Goal: Use online tool/utility: Utilize a website feature to perform a specific function

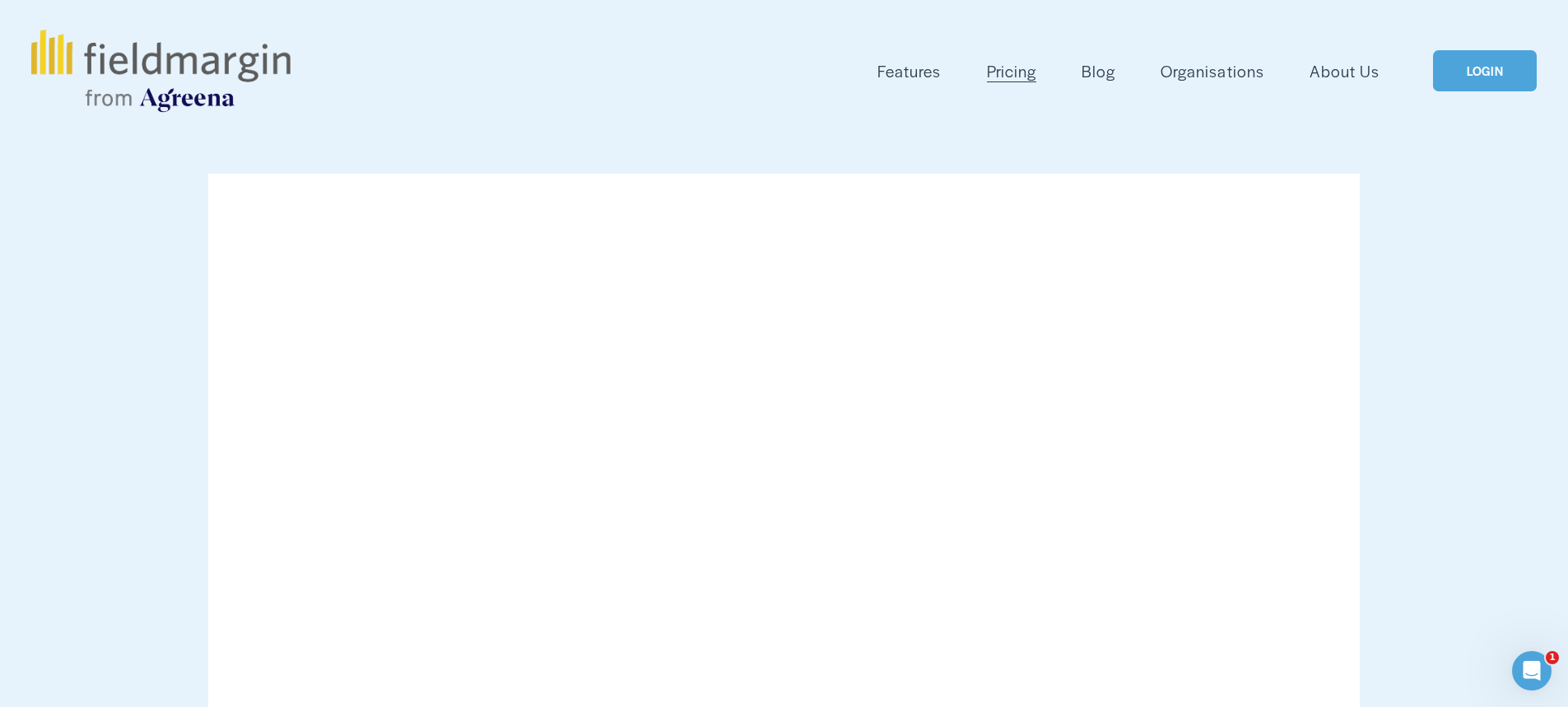
click at [1456, 64] on link "LOGIN" at bounding box center [1485, 72] width 104 height 42
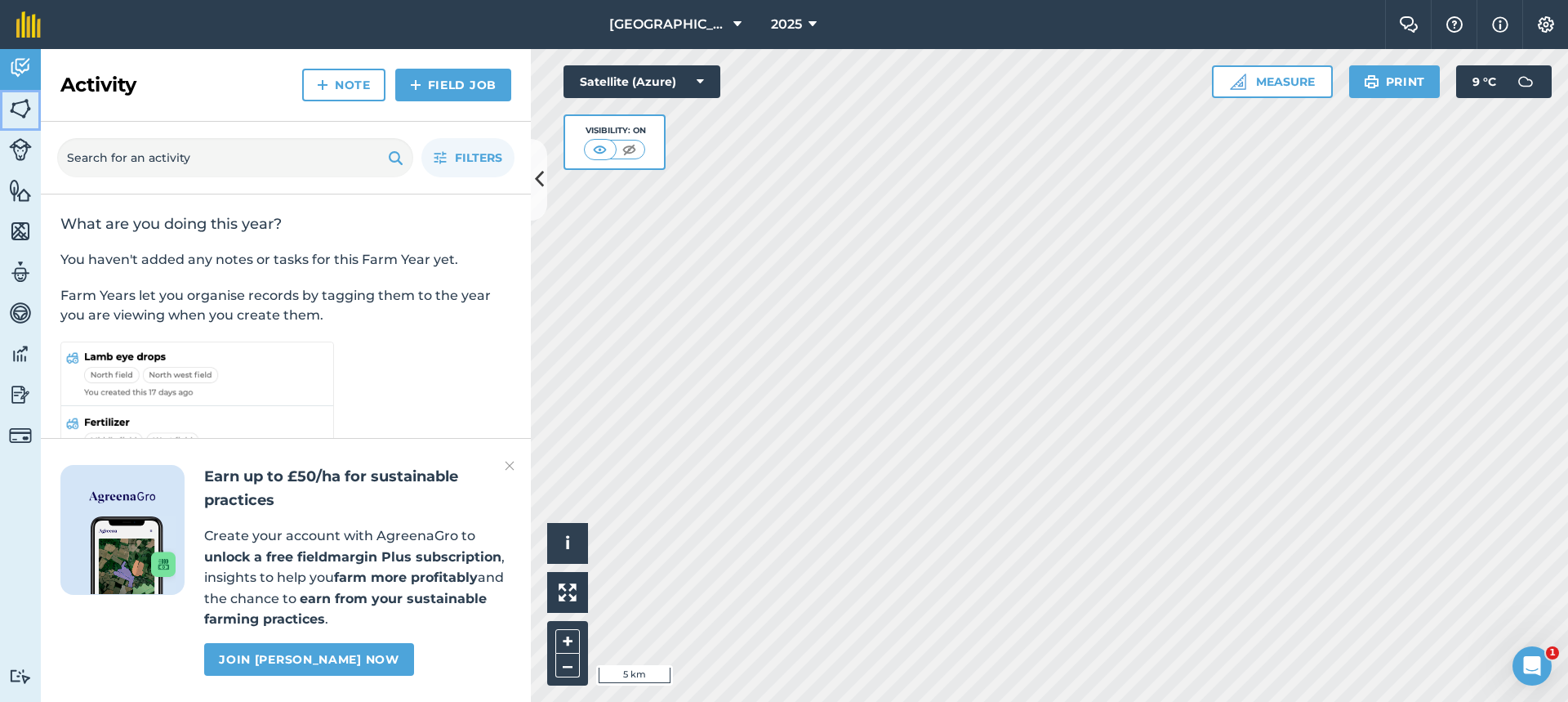
click at [27, 109] on img at bounding box center [20, 109] width 23 height 25
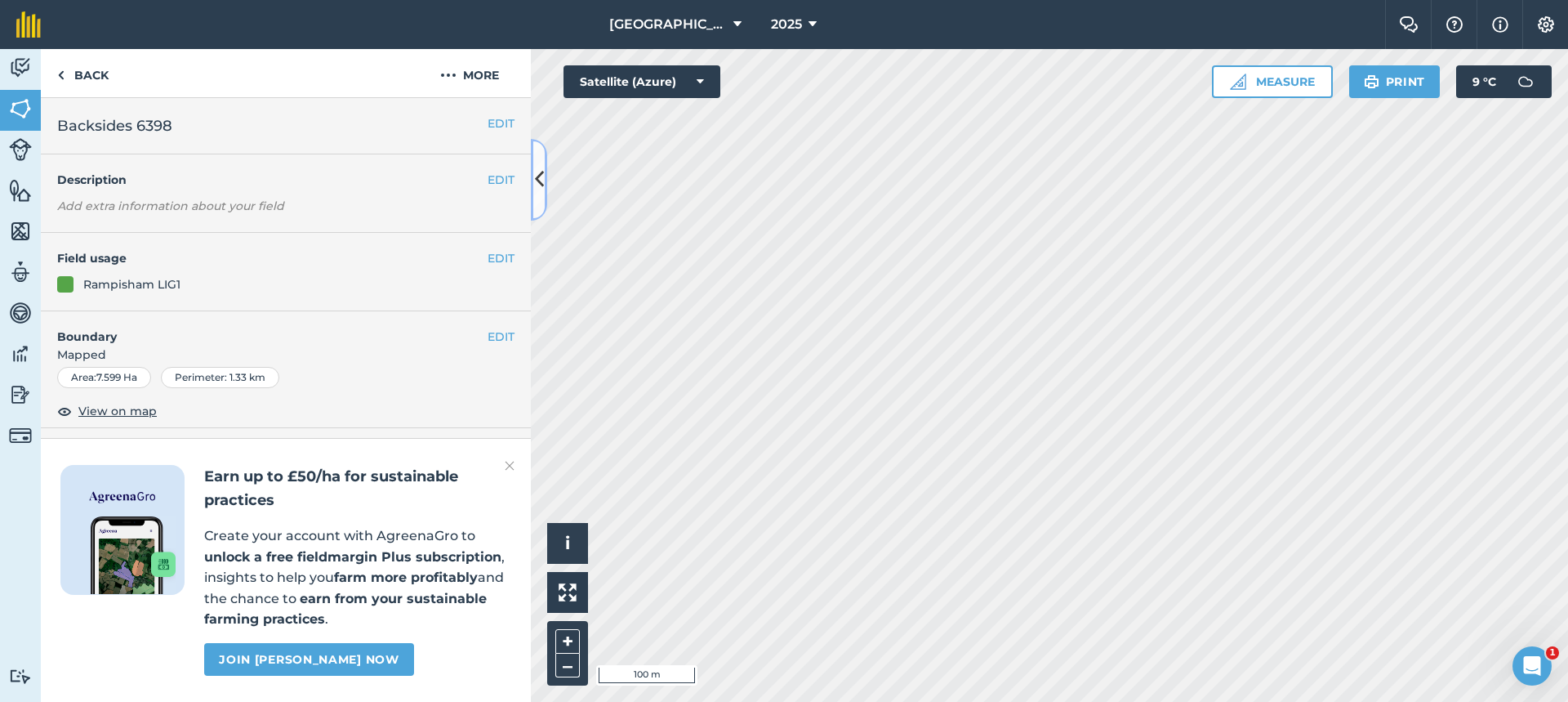
click at [546, 189] on button at bounding box center [538, 179] width 16 height 82
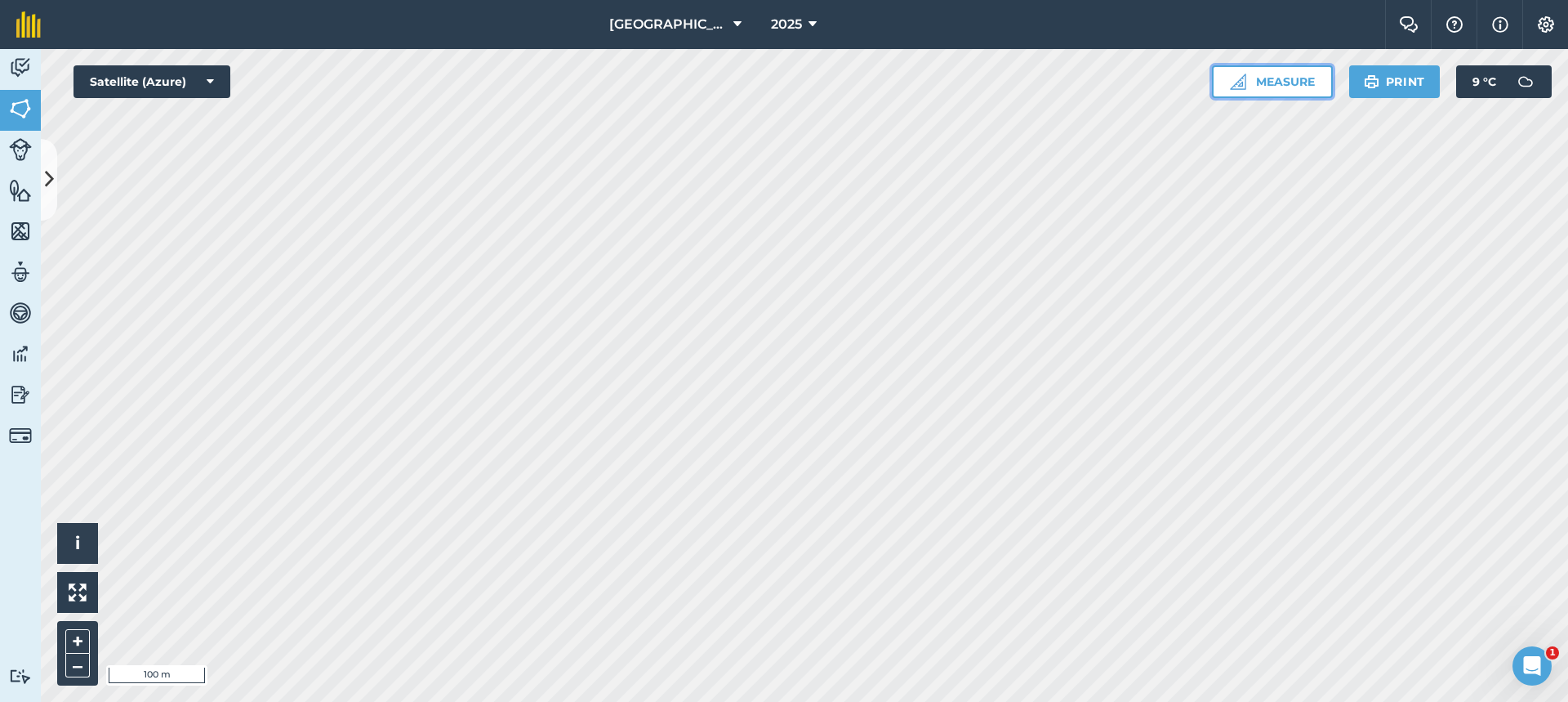
click at [1285, 85] on button "Measure" at bounding box center [1273, 82] width 121 height 32
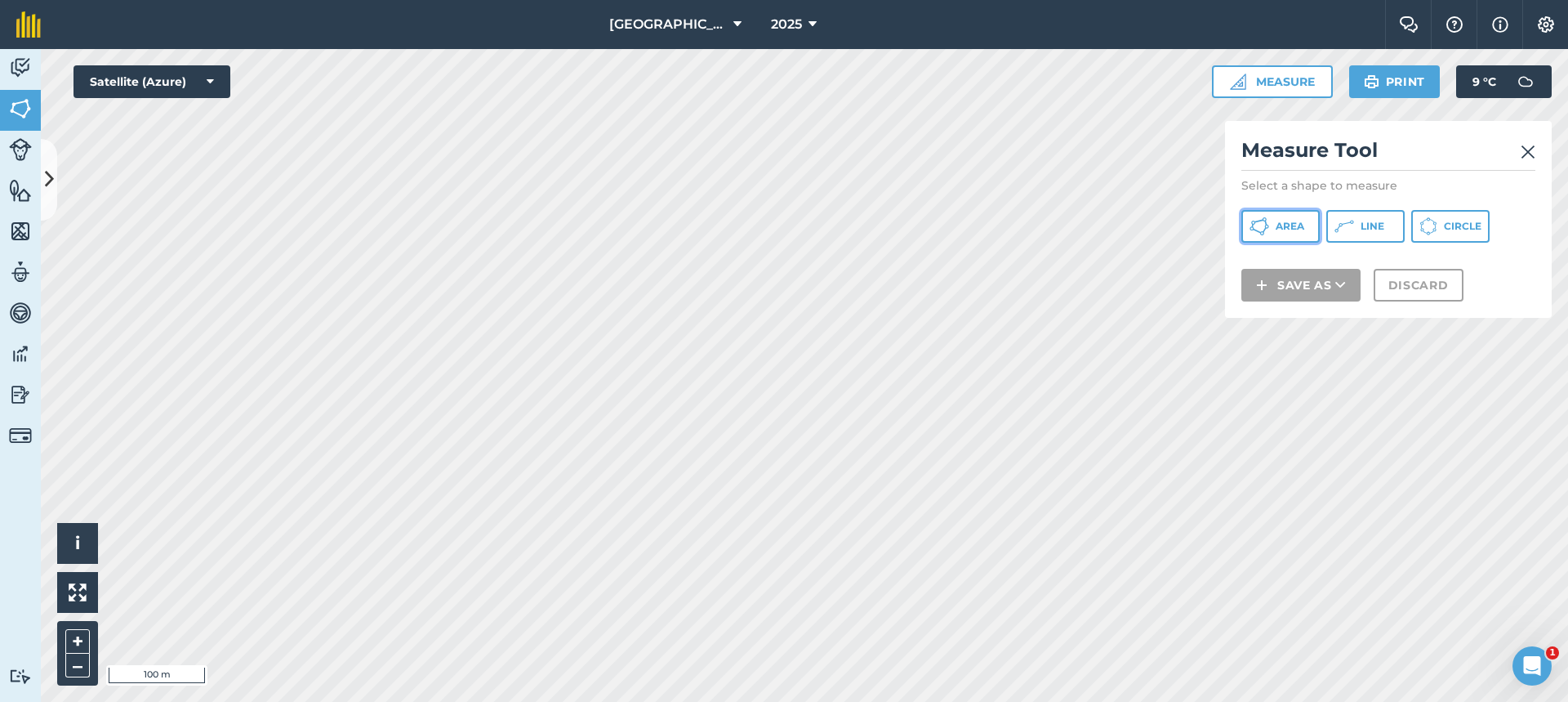
click at [1308, 228] on button "Area" at bounding box center [1281, 226] width 79 height 32
drag, startPoint x: 1343, startPoint y: 228, endPoint x: 1324, endPoint y: 232, distance: 19.4
click at [1344, 226] on icon at bounding box center [1344, 226] width 20 height 20
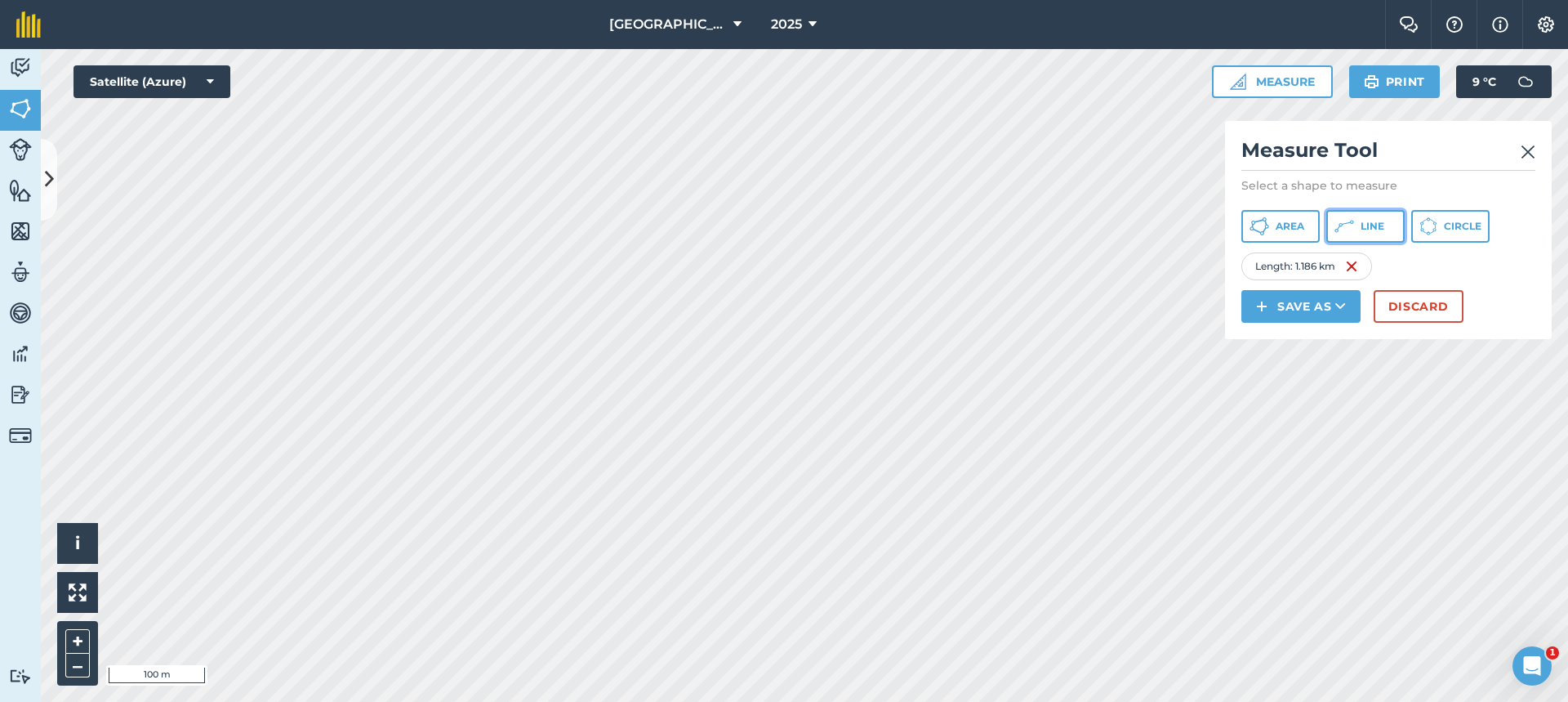
click at [1376, 228] on span "Line" at bounding box center [1372, 227] width 24 height 13
click at [1468, 268] on img at bounding box center [1468, 267] width 13 height 20
click at [1362, 225] on span "Line" at bounding box center [1372, 227] width 24 height 13
click at [1431, 314] on button "Discard" at bounding box center [1418, 306] width 90 height 32
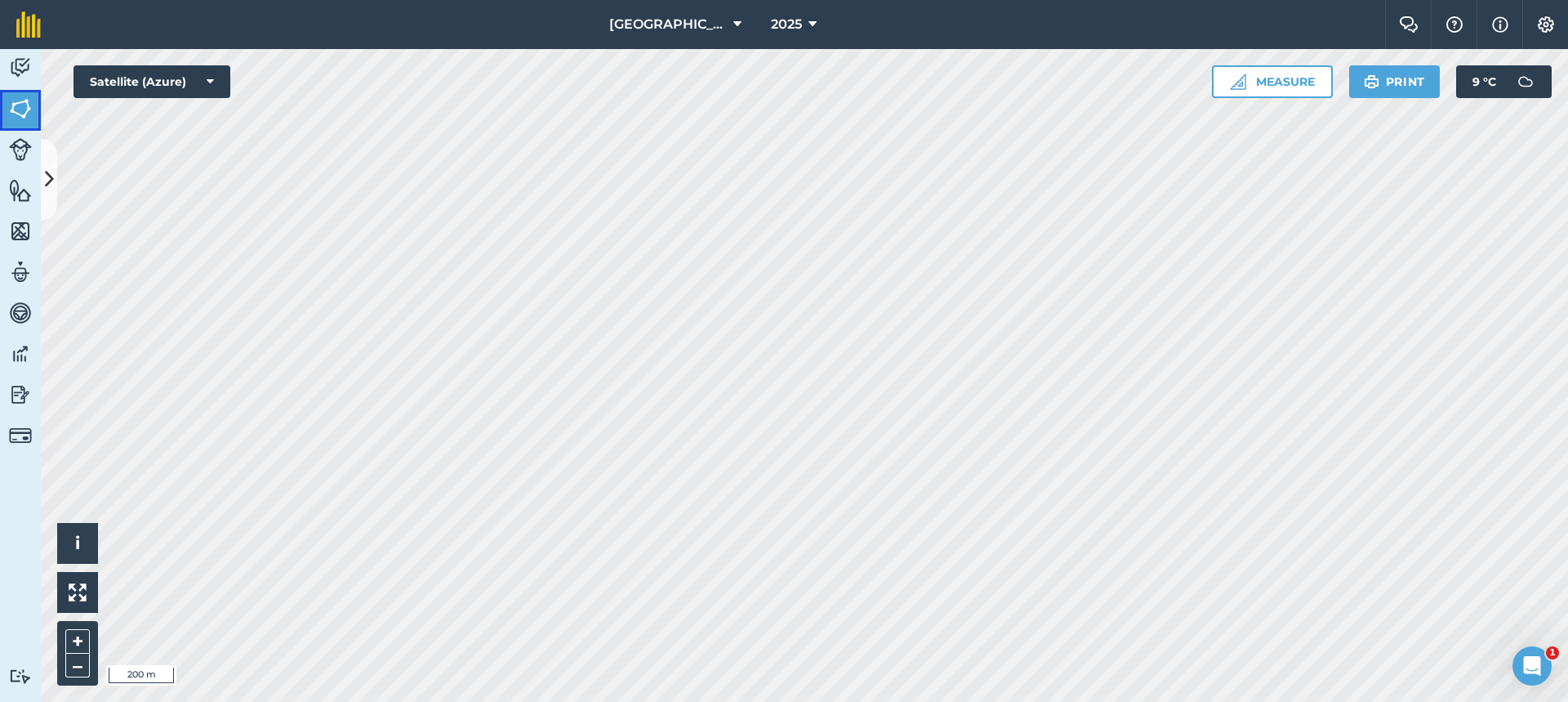
click at [24, 121] on link "Fields" at bounding box center [20, 110] width 41 height 41
click at [45, 156] on button at bounding box center [48, 179] width 16 height 82
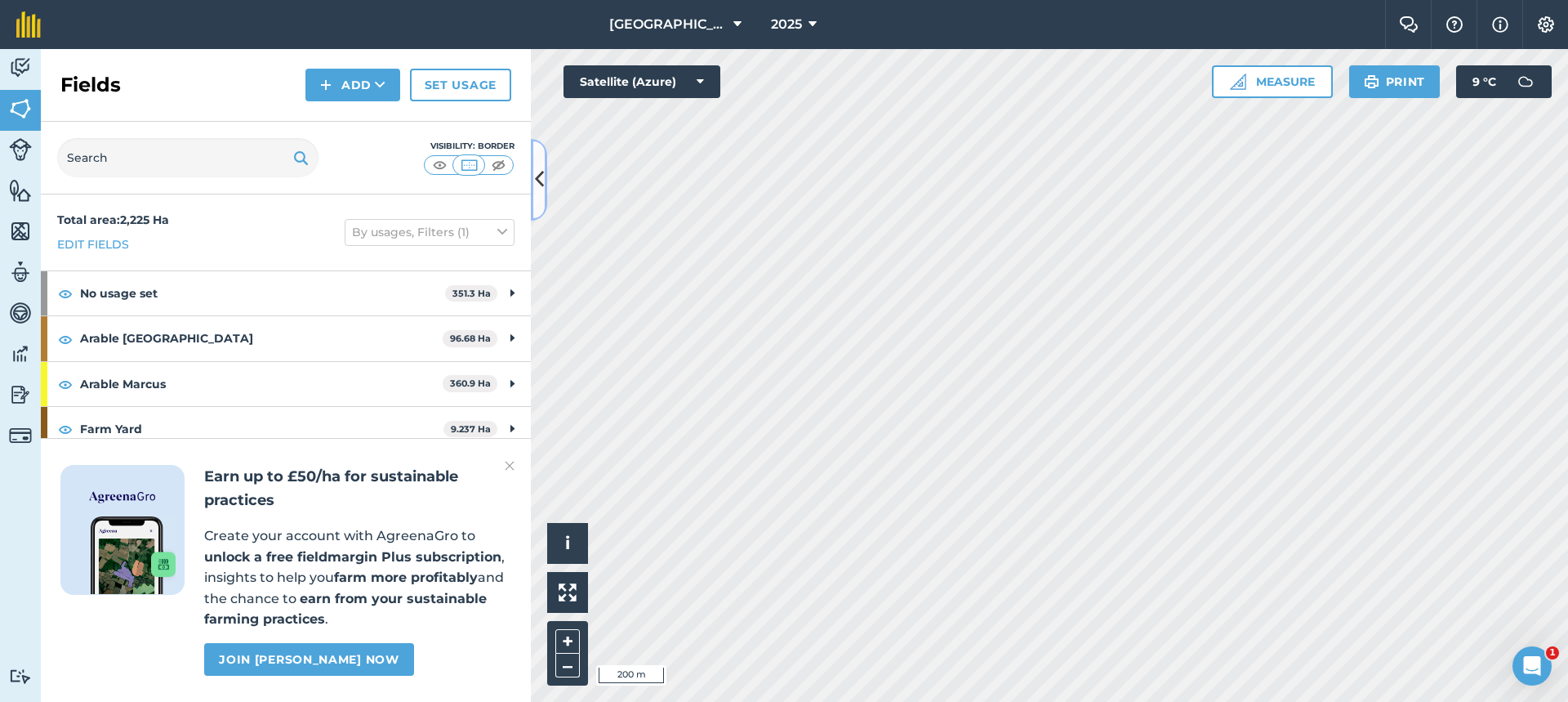
click at [534, 168] on button at bounding box center [538, 179] width 16 height 82
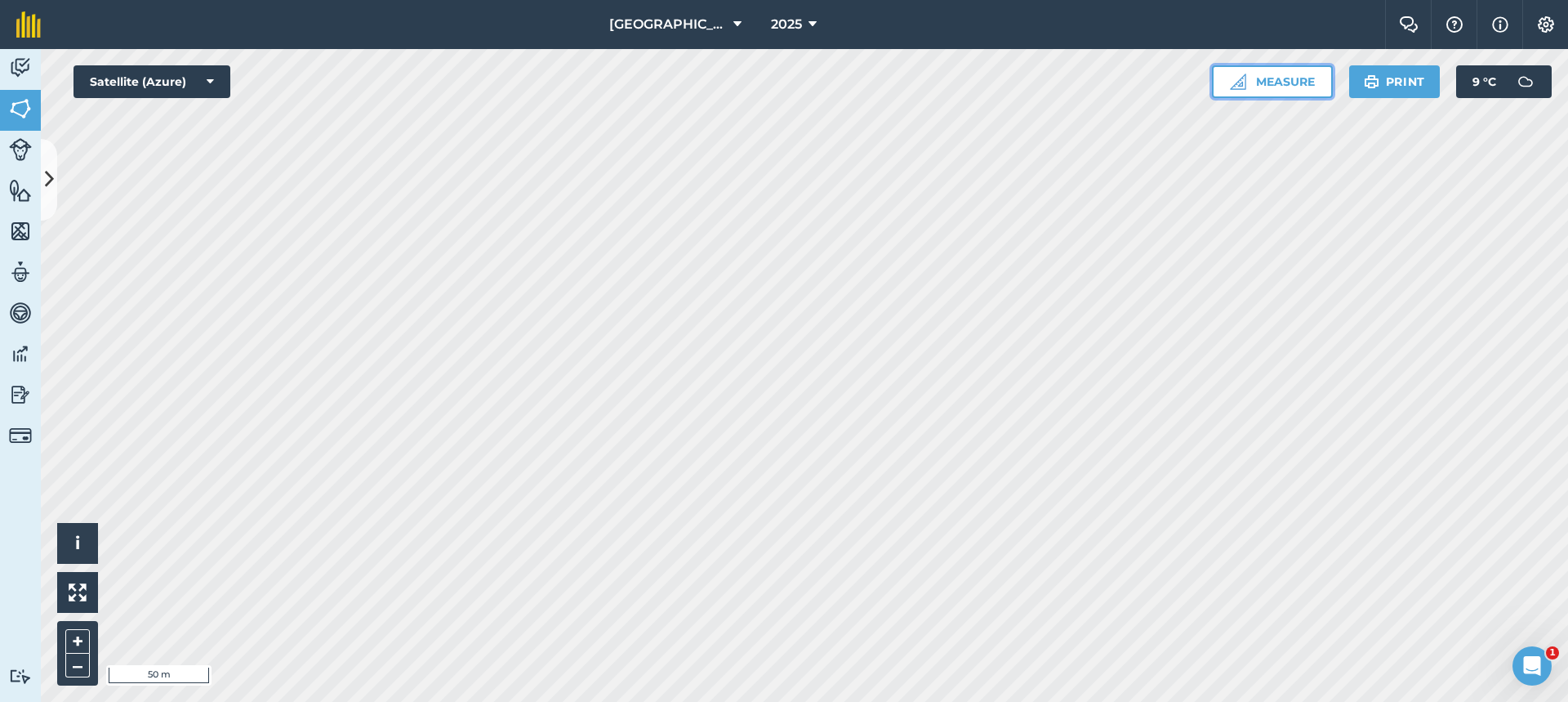
click at [1271, 90] on button "Measure" at bounding box center [1273, 82] width 121 height 32
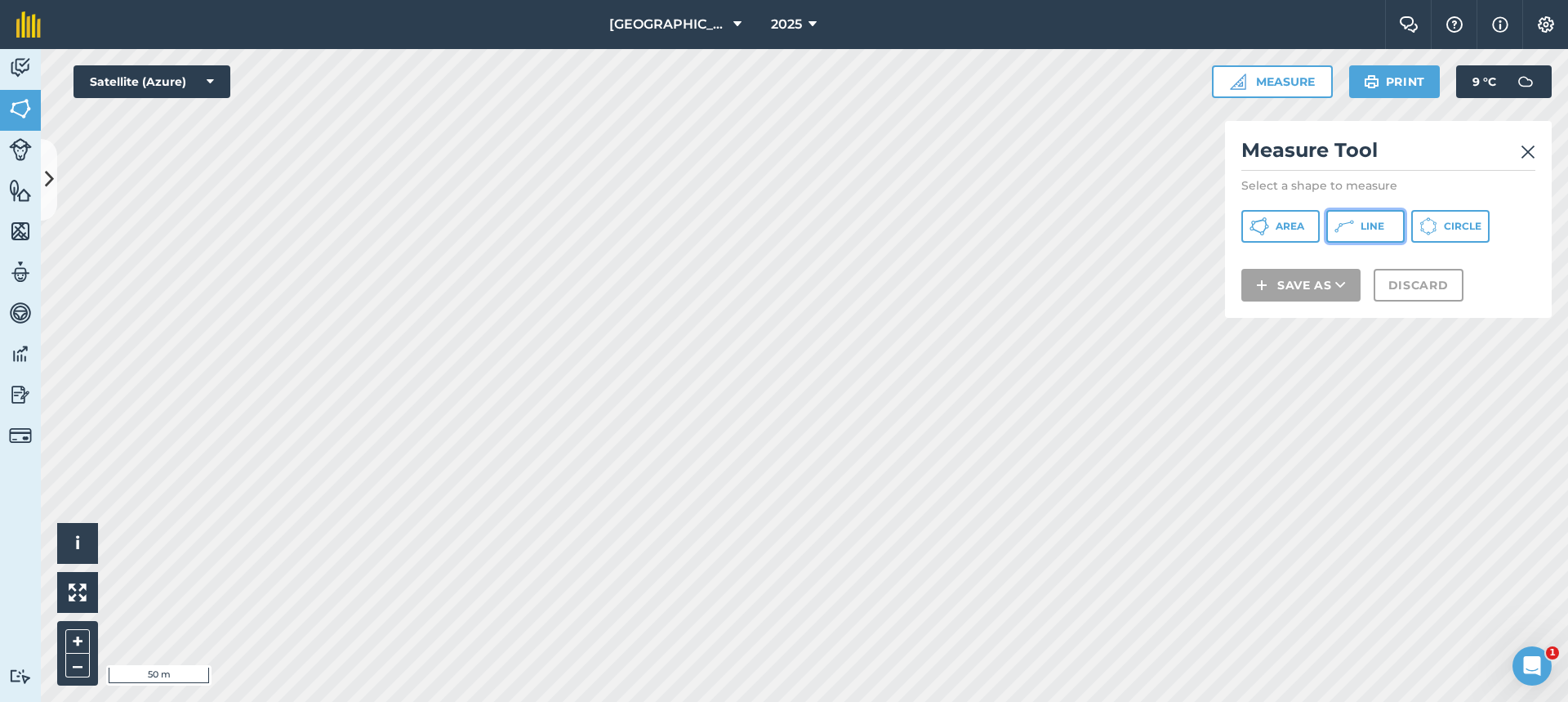
drag, startPoint x: 1354, startPoint y: 227, endPoint x: 1239, endPoint y: 249, distance: 117.1
click at [1353, 226] on icon at bounding box center [1344, 226] width 20 height 20
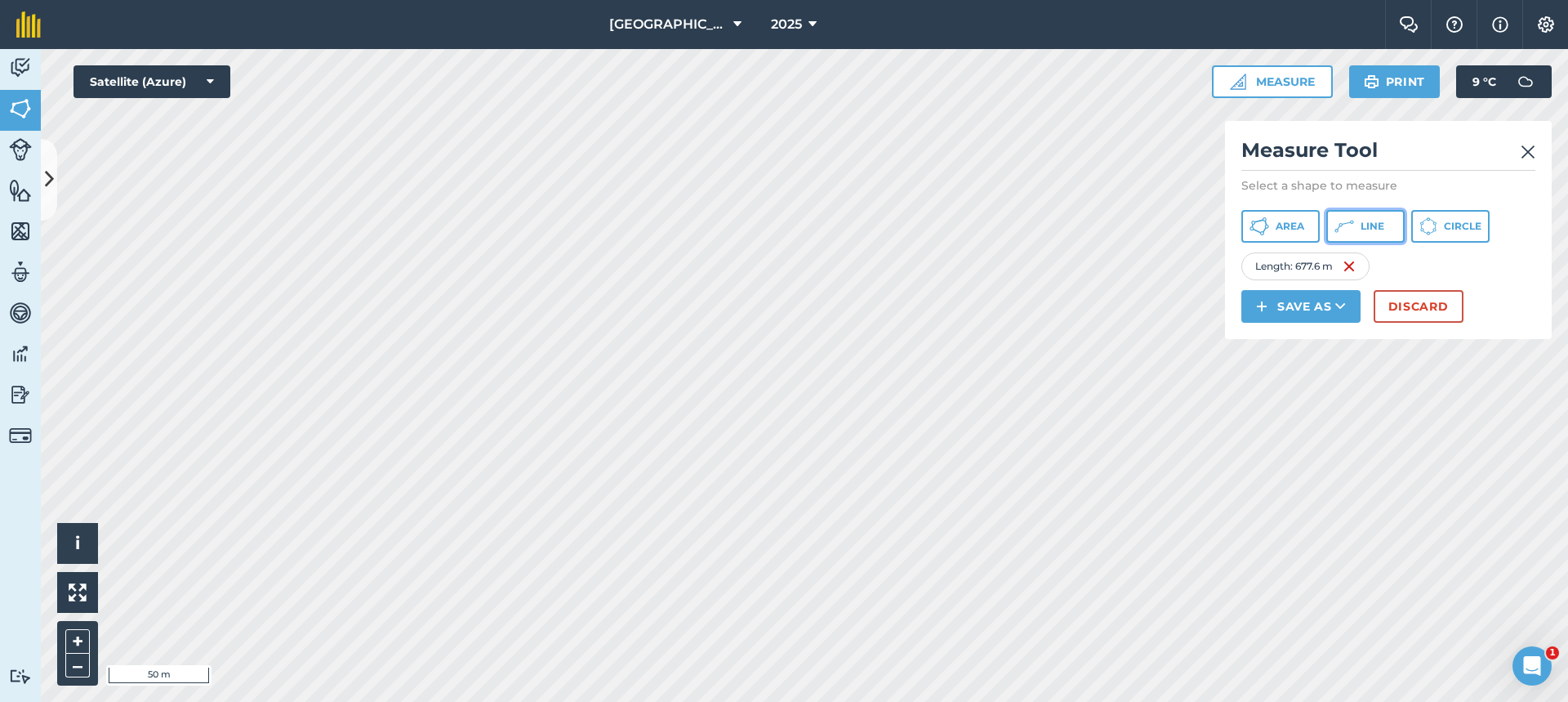
click at [1365, 231] on span "Line" at bounding box center [1372, 227] width 24 height 13
